Goal: Information Seeking & Learning: Understand process/instructions

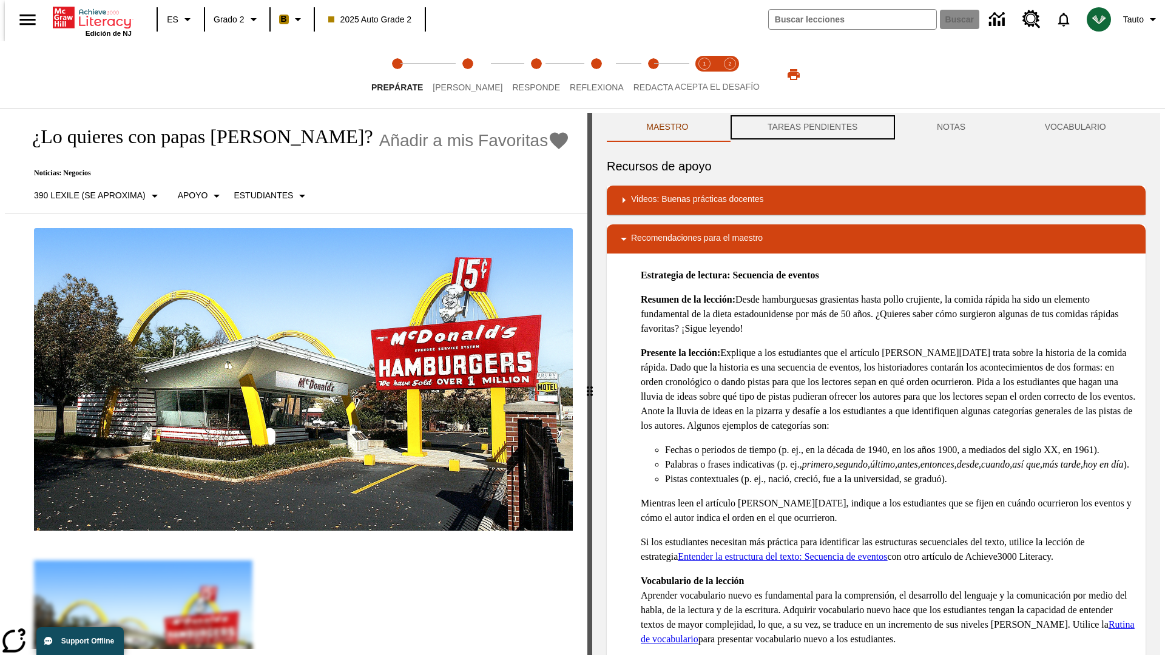
click at [811, 127] on button "TAREAS PENDIENTES" at bounding box center [812, 127] width 169 height 29
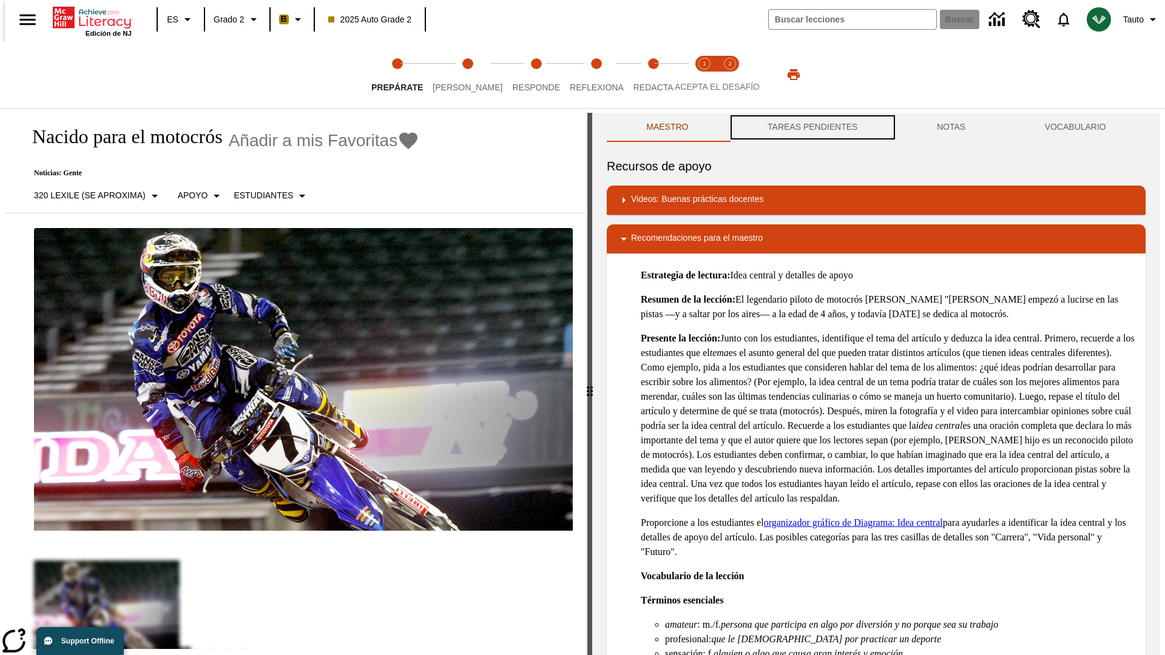
click at [811, 127] on button "TAREAS PENDIENTES" at bounding box center [812, 127] width 169 height 29
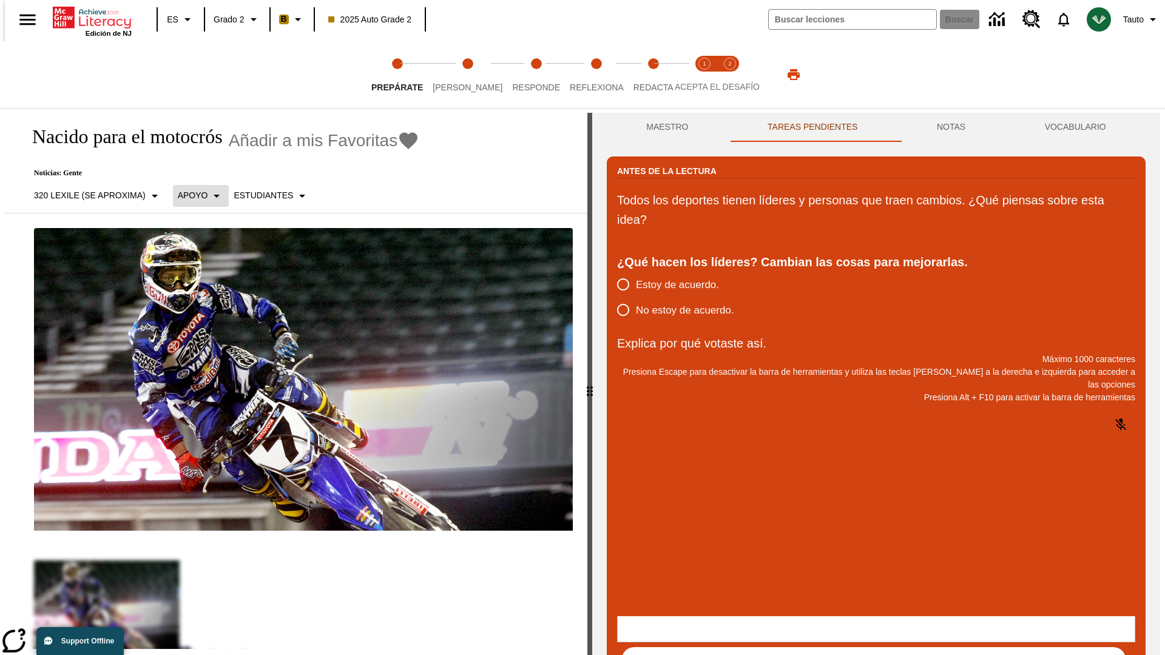
click at [194, 195] on p "Apoyo" at bounding box center [193, 195] width 30 height 13
click at [213, 266] on p "Apoyo" at bounding box center [213, 266] width 72 height 13
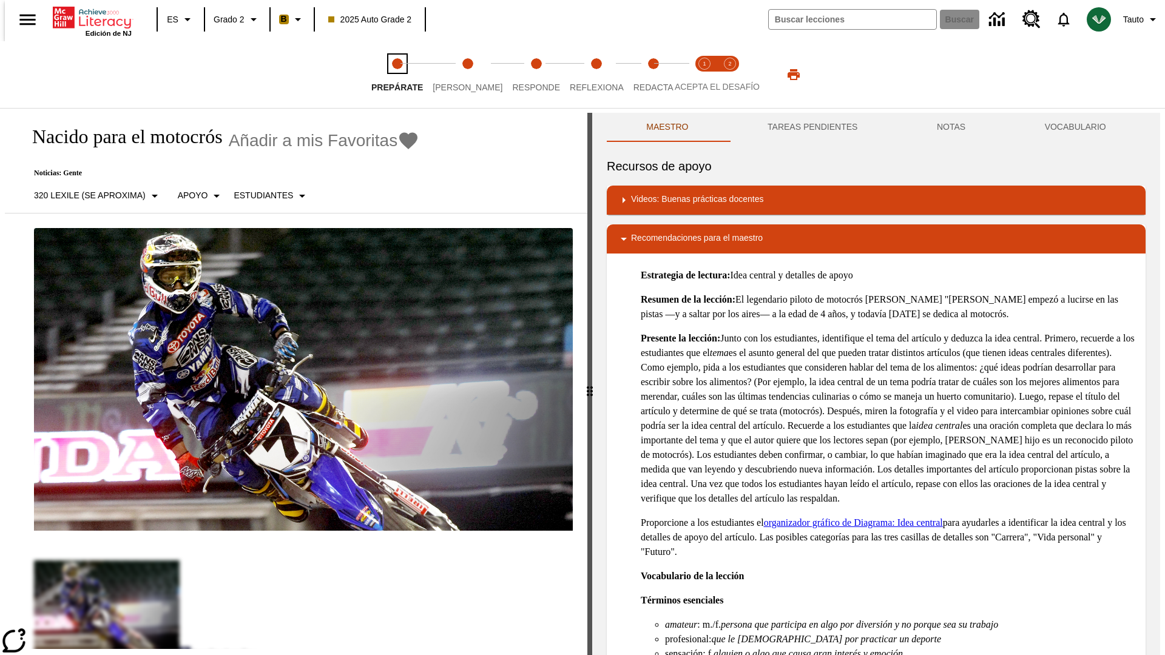
click at [397, 75] on span "Prepárate" at bounding box center [397, 83] width 52 height 22
click at [811, 127] on button "TAREAS PENDIENTES" at bounding box center [812, 127] width 169 height 29
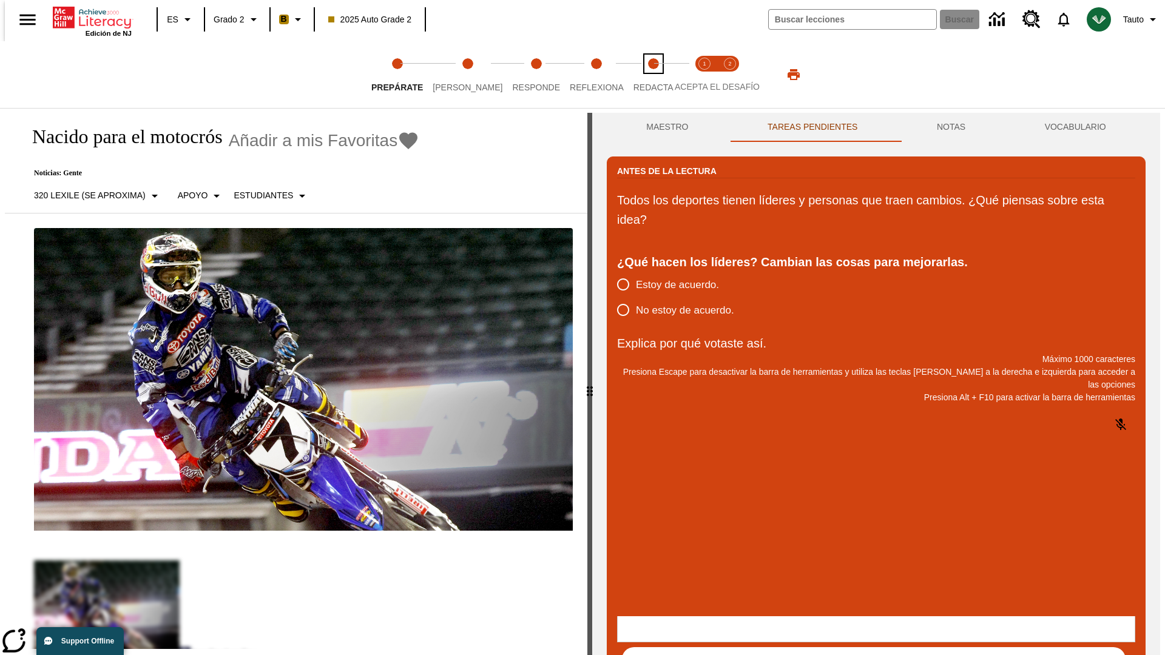
click at [640, 75] on span "Redacta" at bounding box center [653, 83] width 40 height 22
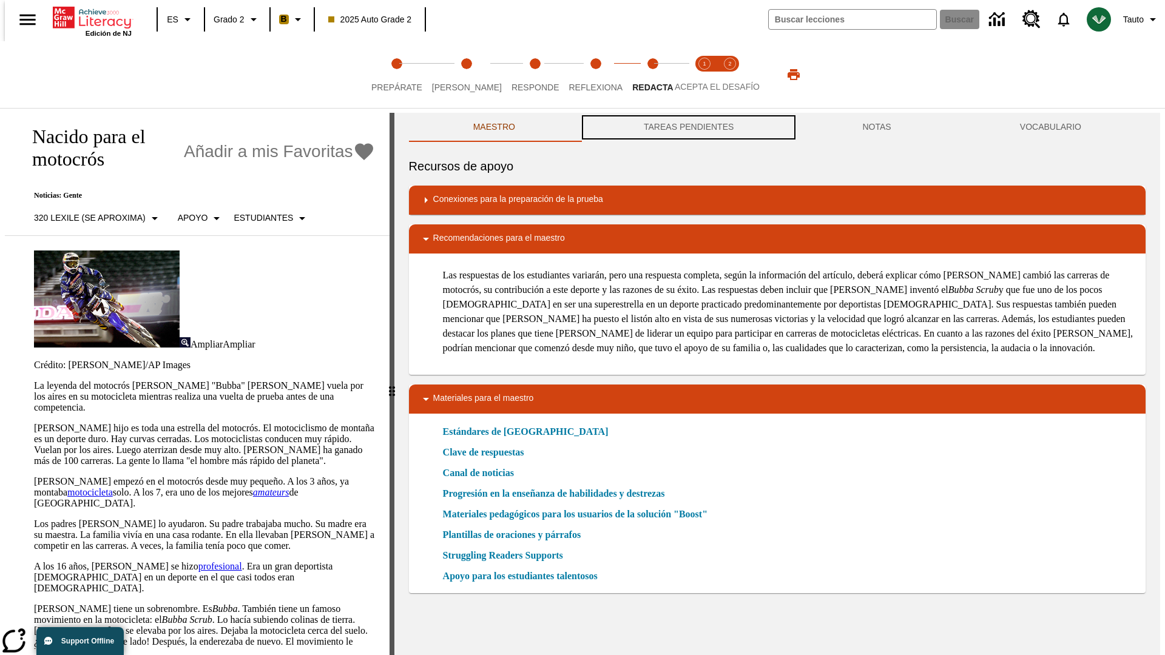
scroll to position [1, 0]
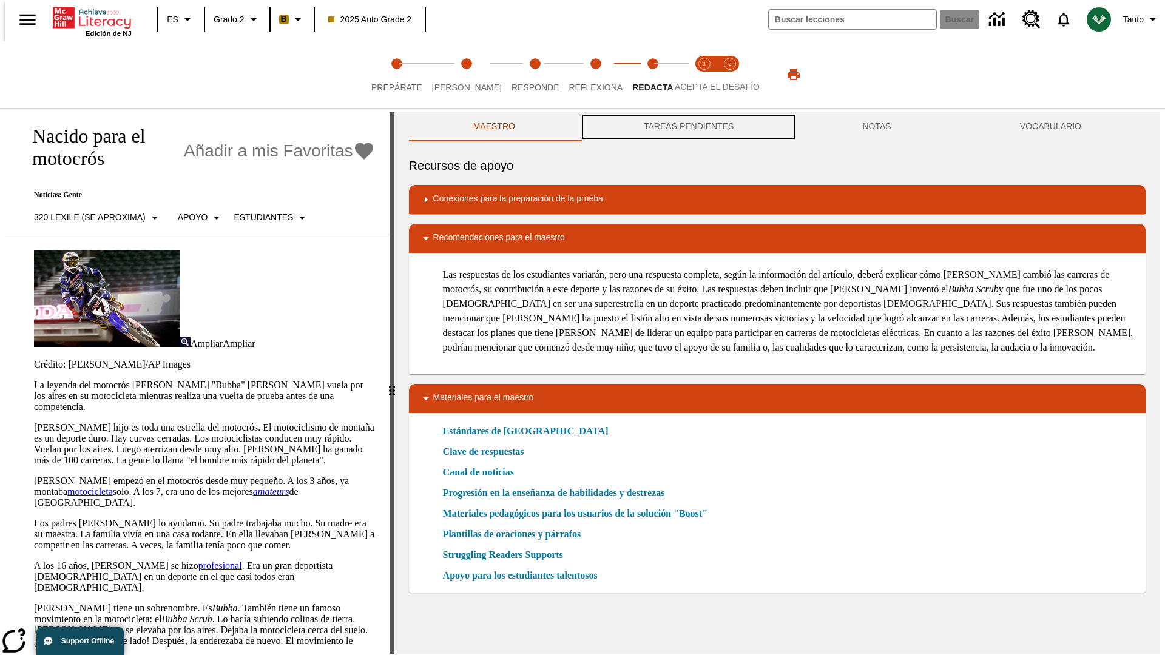
click at [687, 127] on button "TAREAS PENDIENTES" at bounding box center [688, 126] width 218 height 29
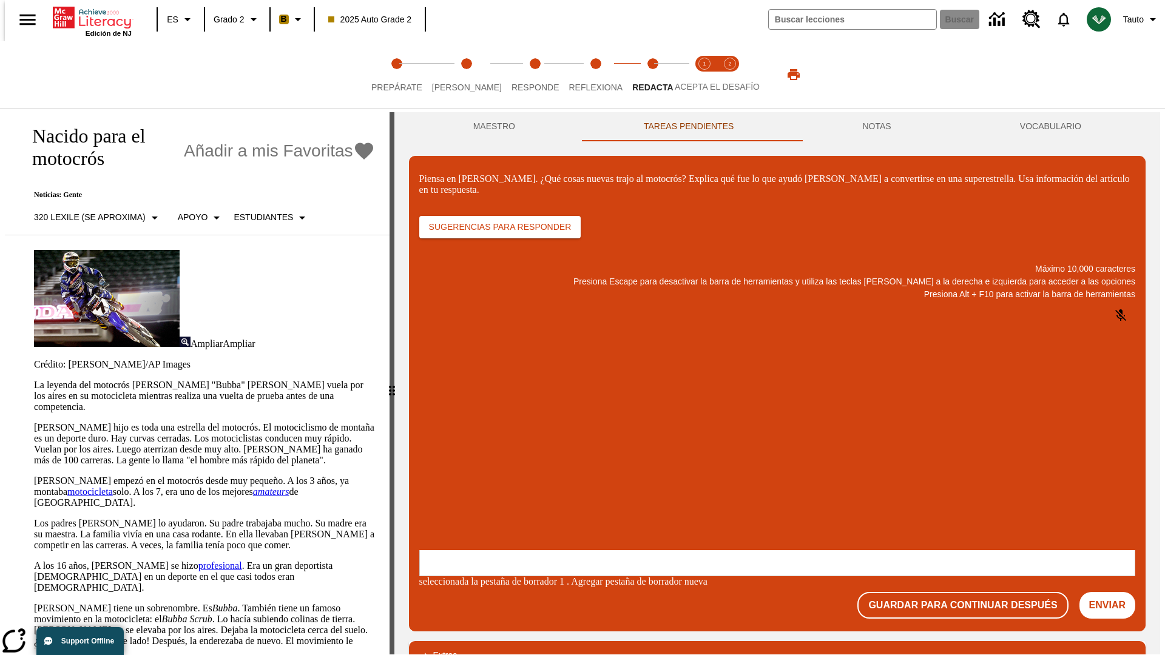
scroll to position [0, 0]
